Goal: Information Seeking & Learning: Learn about a topic

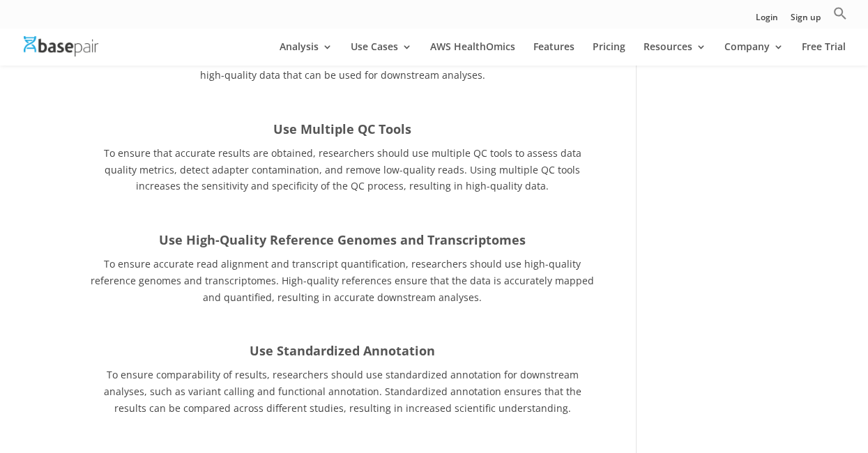
scroll to position [2330, 0]
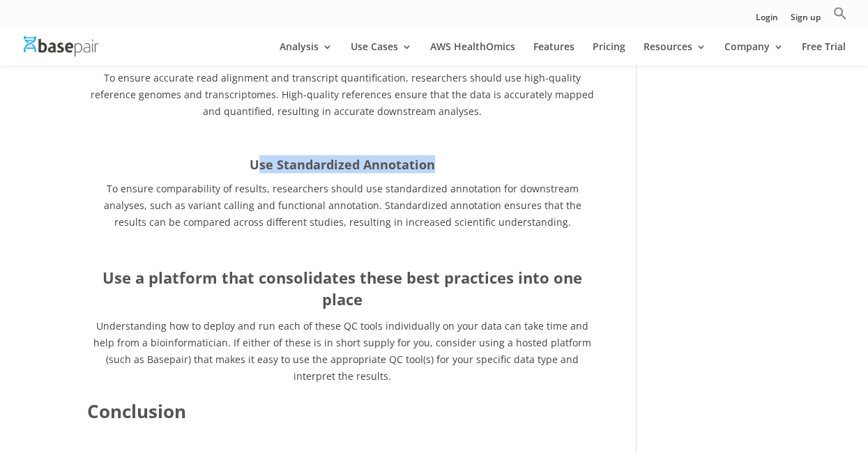
drag, startPoint x: 255, startPoint y: 128, endPoint x: 448, endPoint y: 129, distance: 193.1
click at [448, 155] on h4 "Use Standardized Annotation" at bounding box center [342, 167] width 511 height 25
drag, startPoint x: 448, startPoint y: 129, endPoint x: 408, endPoint y: 130, distance: 40.4
click at [408, 156] on strong "Use Standardized Annotation" at bounding box center [342, 164] width 185 height 17
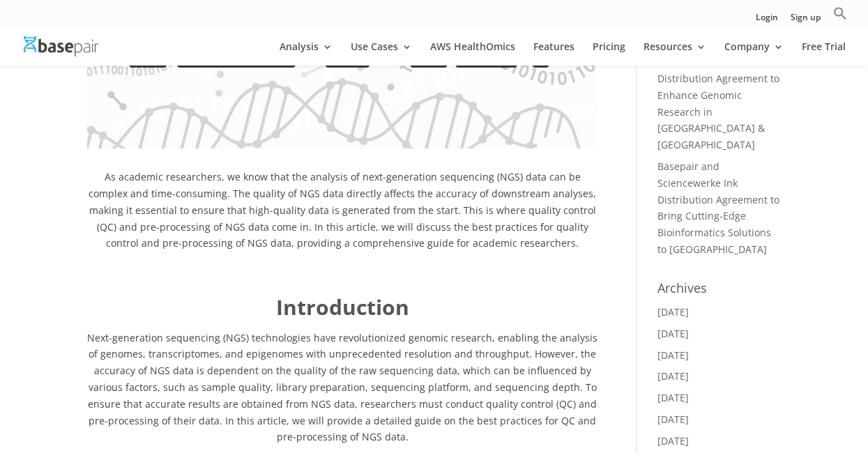
scroll to position [558, 0]
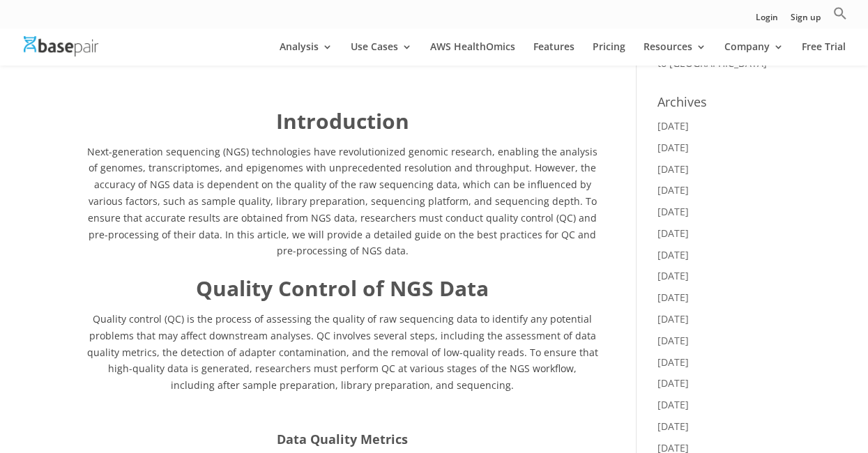
click at [243, 227] on span "Next-generation sequencing (NGS) technologies have revolutionized genomic resea…" at bounding box center [342, 201] width 510 height 113
click at [242, 317] on span "Quality control (QC) is the process of assessing the quality of raw sequencing …" at bounding box center [342, 351] width 511 height 79
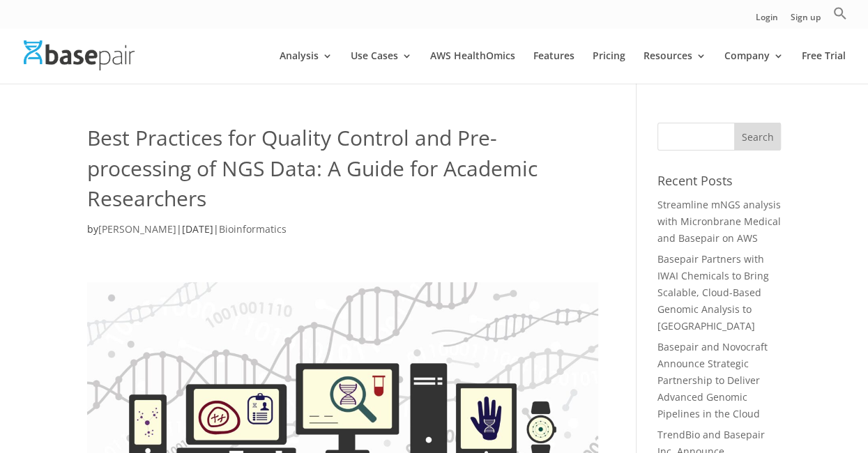
scroll to position [185, 0]
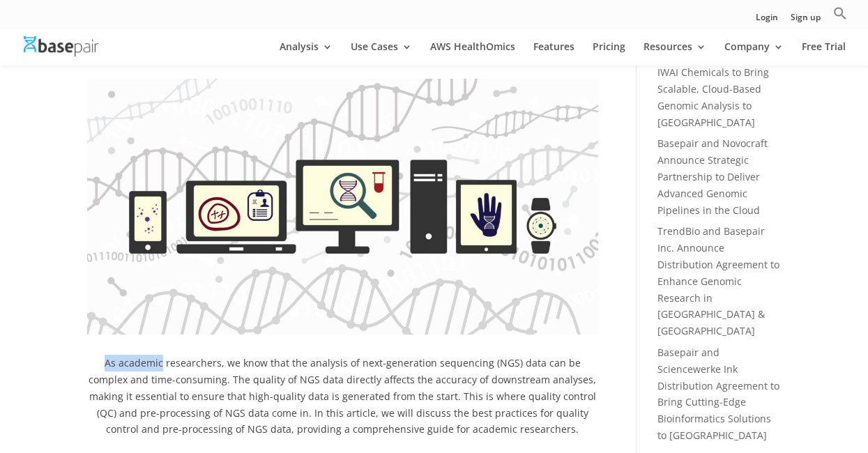
drag, startPoint x: 93, startPoint y: 362, endPoint x: 149, endPoint y: 365, distance: 55.9
click at [149, 365] on span "As academic researchers, we know that the analysis of next-generation sequencin…" at bounding box center [343, 395] width 508 height 79
click at [145, 370] on p "As academic researchers, we know that the analysis of next-generation sequencin…" at bounding box center [342, 401] width 511 height 93
click at [101, 365] on span "As academic researchers, we know that the analysis of next-generation sequencin…" at bounding box center [343, 395] width 508 height 79
drag, startPoint x: 91, startPoint y: 363, endPoint x: 149, endPoint y: 362, distance: 58.6
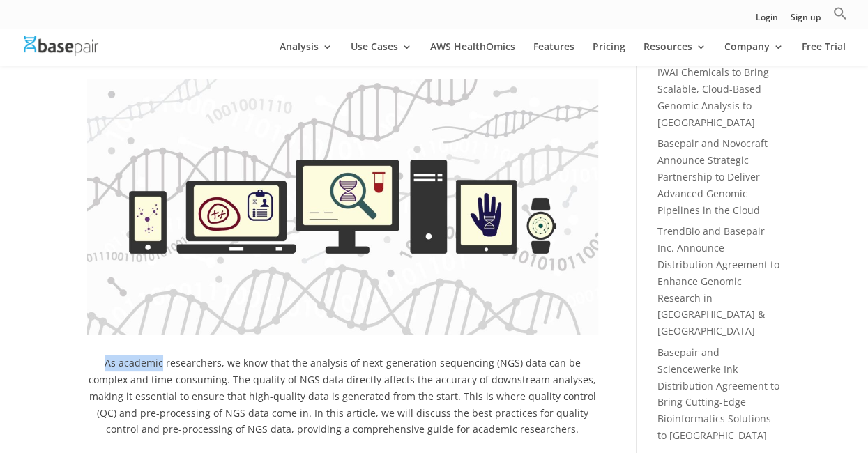
click at [149, 362] on p "As academic researchers, we know that the analysis of next-generation sequencin…" at bounding box center [342, 401] width 511 height 93
click at [149, 362] on span "As academic researchers, we know that the analysis of next-generation sequencin…" at bounding box center [343, 395] width 508 height 79
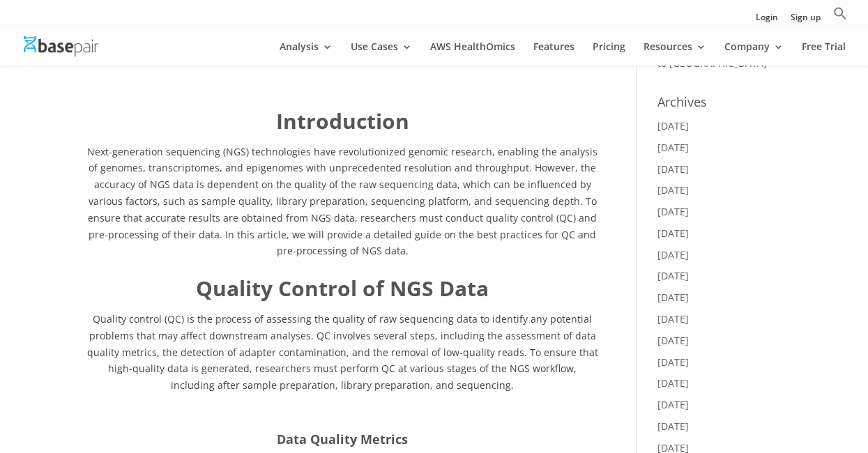
scroll to position [743, 0]
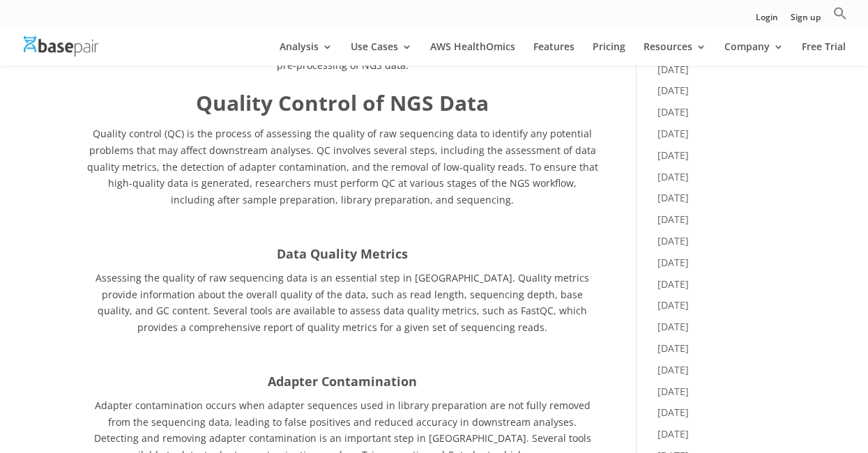
click at [296, 346] on p at bounding box center [342, 359] width 511 height 26
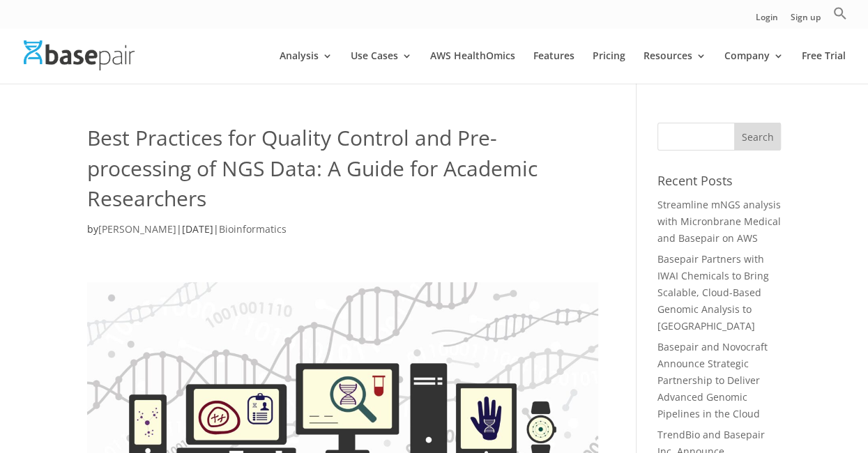
scroll to position [185, 0]
